Goal: Task Accomplishment & Management: Use online tool/utility

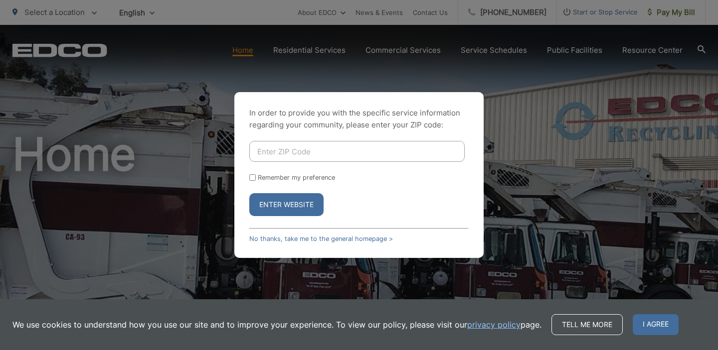
click at [313, 152] on input "Enter ZIP Code" at bounding box center [356, 151] width 215 height 21
type input "92019"
click at [253, 180] on input "Remember my preference" at bounding box center [252, 177] width 6 height 6
checkbox input "true"
click at [276, 205] on button "Enter Website" at bounding box center [286, 204] width 74 height 23
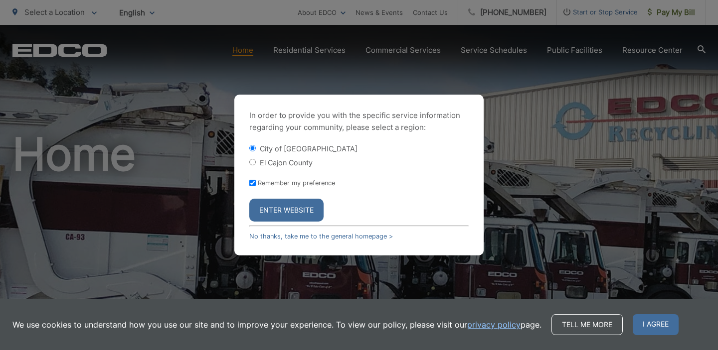
click at [253, 163] on input "El Cajon County" at bounding box center [252, 162] width 6 height 6
radio input "true"
click at [277, 209] on button "Enter Website" at bounding box center [286, 210] width 74 height 23
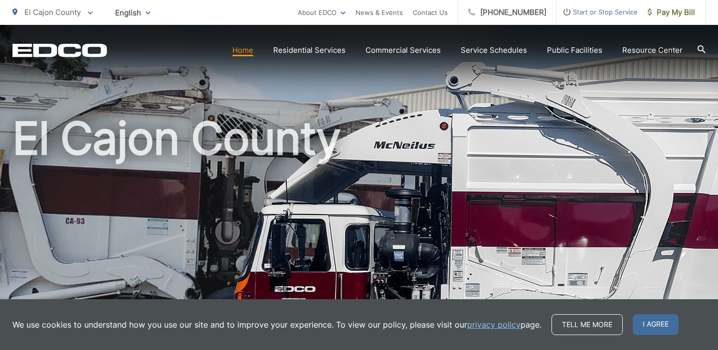
scroll to position [16, 0]
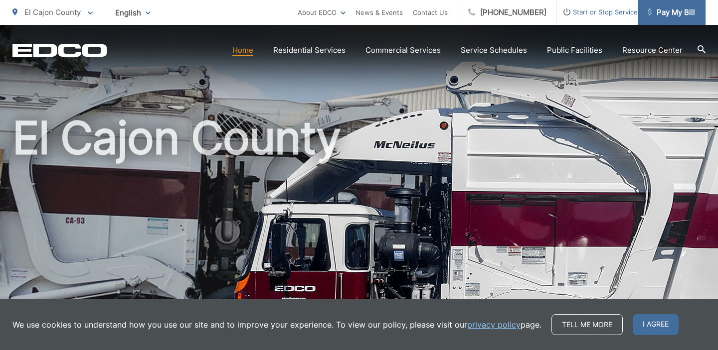
click at [678, 10] on span "Pay My Bill" at bounding box center [670, 12] width 47 height 12
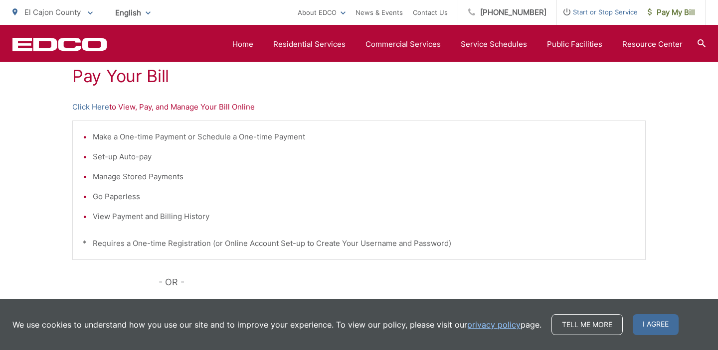
scroll to position [194, 0]
click at [119, 158] on li "Set-up Auto-pay" at bounding box center [364, 156] width 542 height 12
click at [89, 104] on link "Click Here" at bounding box center [90, 106] width 37 height 12
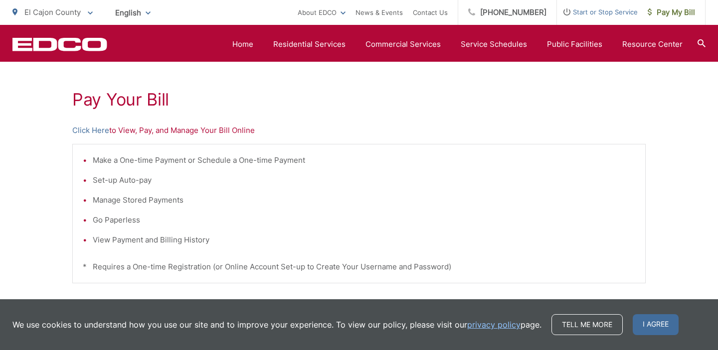
scroll to position [169, 0]
